Goal: Task Accomplishment & Management: Use online tool/utility

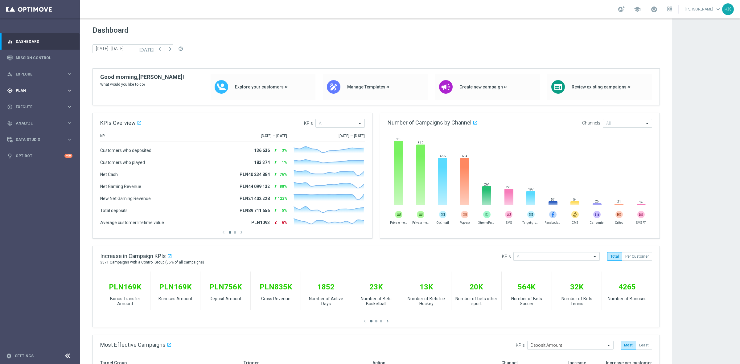
click at [33, 92] on span "Plan" at bounding box center [41, 91] width 51 height 4
click at [27, 120] on span "Templates" at bounding box center [38, 122] width 44 height 4
click at [26, 130] on link "Optimail" at bounding box center [41, 131] width 45 height 5
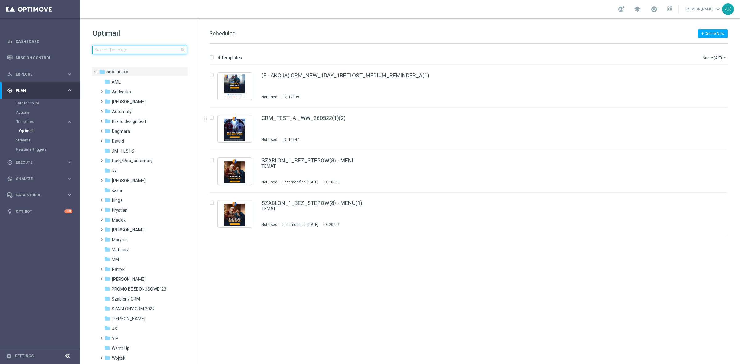
click at [125, 50] on input at bounding box center [139, 50] width 94 height 9
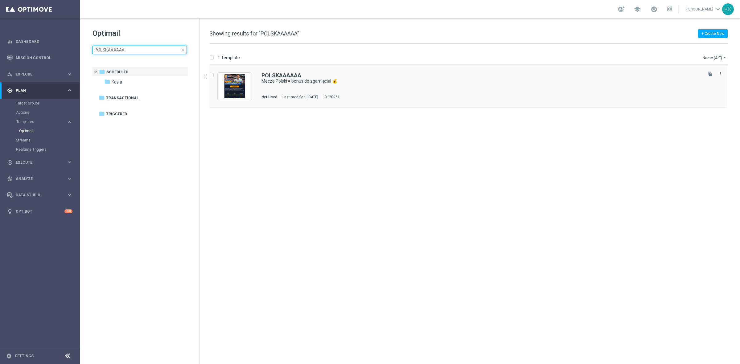
type input "POLSKAAAAAA"
click at [397, 72] on div "POLSKAAAAAA Mecze Polski = bonus do zgarnięcia! 💰 Not Used Last modified: [DATE…" at bounding box center [468, 86] width 518 height 43
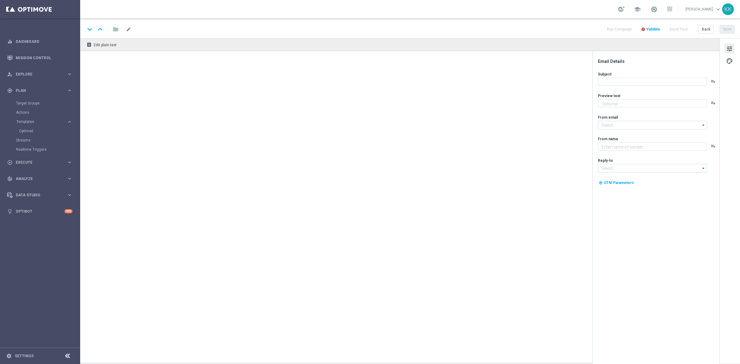
type textarea "Do 200 zł od wpłaty 💸"
type textarea "STS"
type input "[EMAIL_ADDRESS][DOMAIN_NAME]"
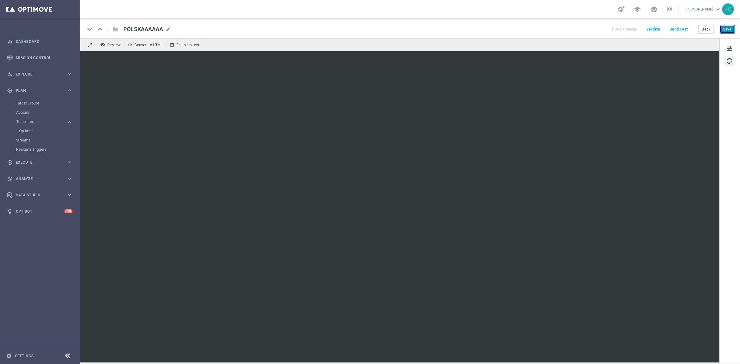
click at [728, 29] on button "Save" at bounding box center [727, 29] width 15 height 9
click at [166, 27] on span "mode_edit" at bounding box center [169, 30] width 6 height 6
drag, startPoint x: 167, startPoint y: 26, endPoint x: 16, endPoint y: 29, distance: 151.4
click at [18, 29] on main "equalizer Dashboard Mission Control" at bounding box center [370, 182] width 740 height 364
paste input "C_MIN-LOW_TARGET_DEPO_50% do 200 PLN_PLMECZE_091025"
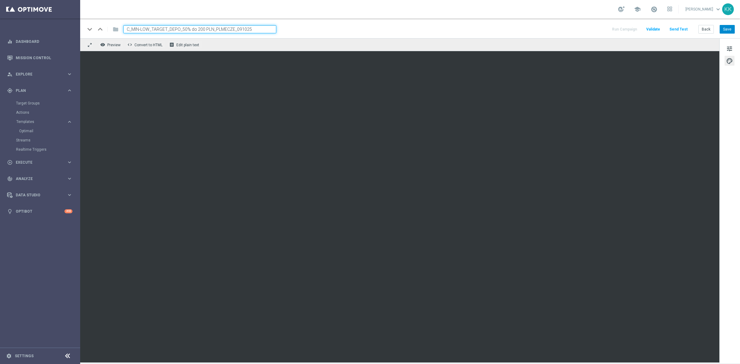
type input "C_MIN-LOW_TARGET_DEPO_50% do 200 PLN_PLMECZE_091025"
click at [723, 29] on button "Save" at bounding box center [727, 29] width 15 height 9
click at [731, 27] on button "Save" at bounding box center [727, 29] width 15 height 9
click at [730, 53] on div "tune palette" at bounding box center [729, 200] width 21 height 325
click at [730, 54] on div "tune palette" at bounding box center [729, 200] width 21 height 325
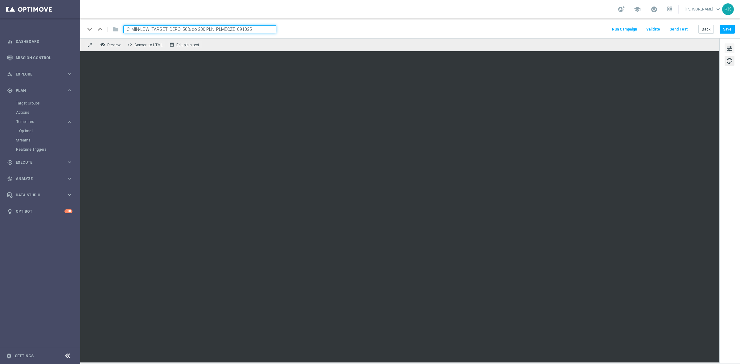
click at [729, 48] on span "tune" at bounding box center [729, 49] width 7 height 8
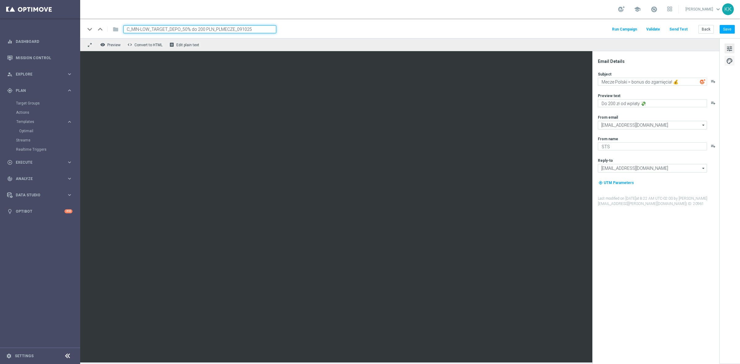
click at [728, 63] on span "palette" at bounding box center [729, 61] width 7 height 8
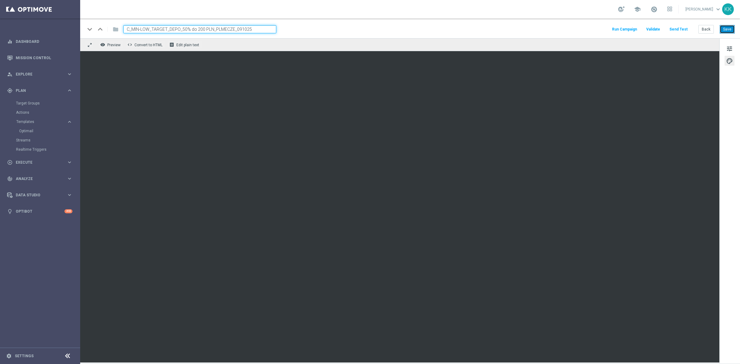
click at [728, 31] on button "Save" at bounding box center [727, 29] width 15 height 9
click at [728, 26] on button "Save" at bounding box center [727, 29] width 15 height 9
click at [729, 31] on button "Save" at bounding box center [727, 29] width 15 height 9
click at [723, 28] on button "Save" at bounding box center [727, 29] width 15 height 9
drag, startPoint x: 723, startPoint y: 27, endPoint x: 694, endPoint y: 16, distance: 31.6
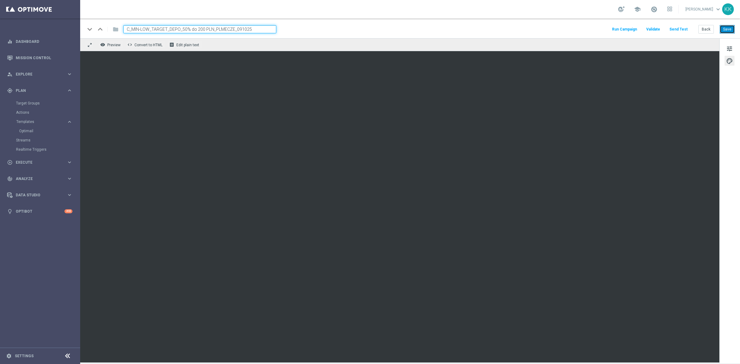
click at [724, 27] on button "Save" at bounding box center [727, 29] width 15 height 9
